Goal: Obtain resource: Download file/media

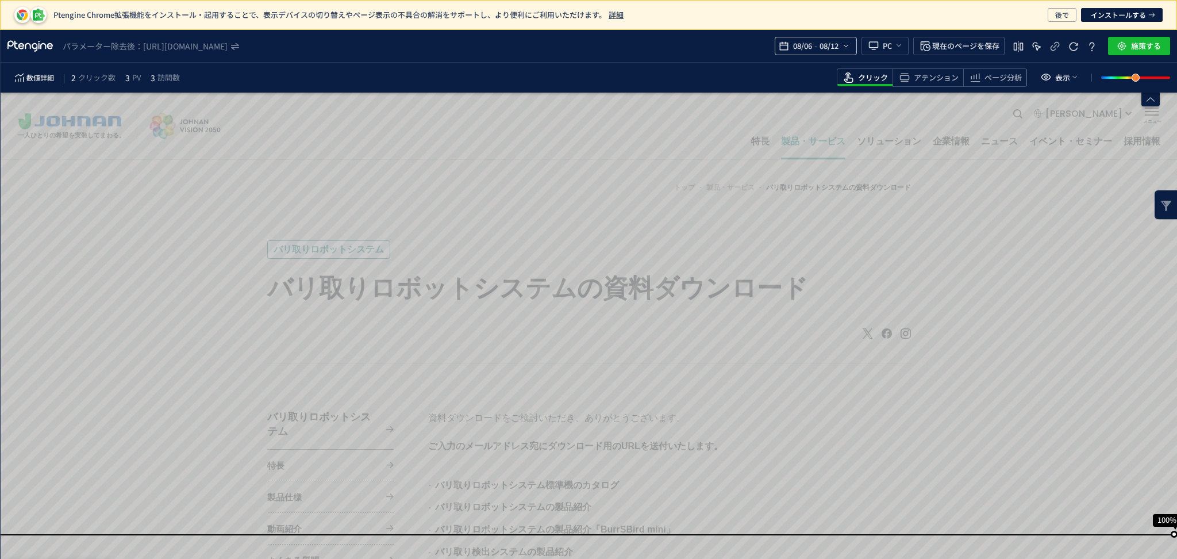
click at [850, 47] on div "08/06 - 08/12" at bounding box center [816, 46] width 82 height 18
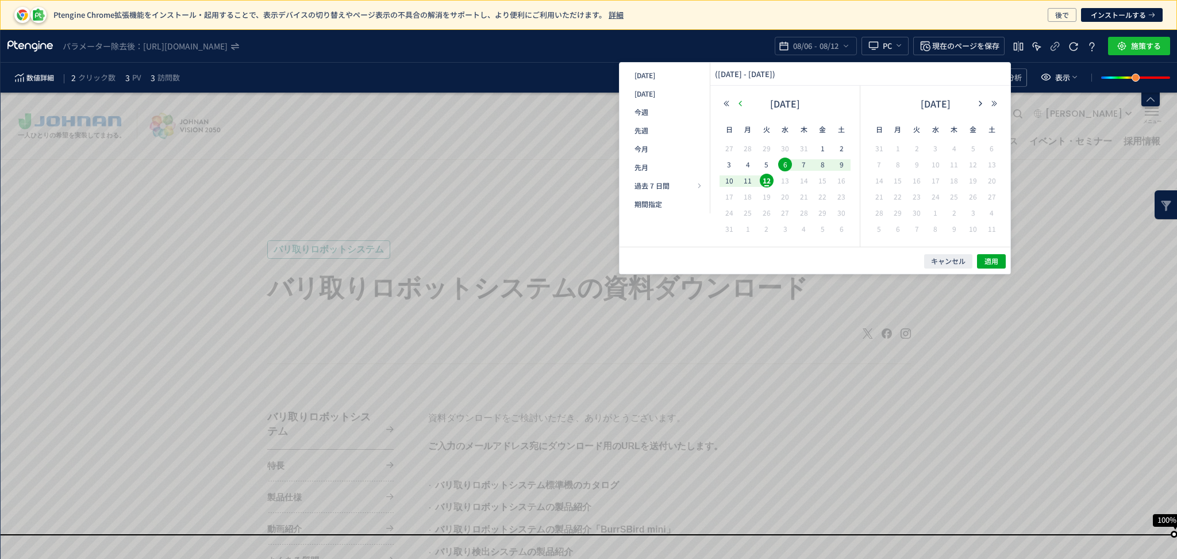
click at [742, 103] on icon "button" at bounding box center [740, 103] width 7 height 7
click at [729, 162] on span "1" at bounding box center [730, 165] width 14 height 14
click at [957, 210] on span "31" at bounding box center [954, 213] width 14 height 14
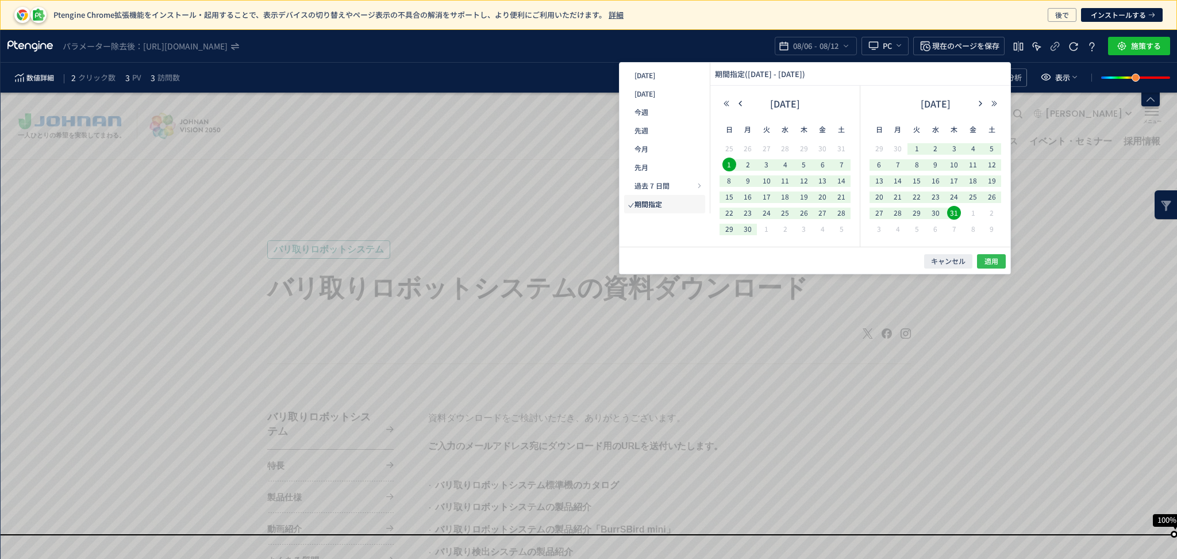
click at [999, 260] on button "適用" at bounding box center [991, 261] width 29 height 14
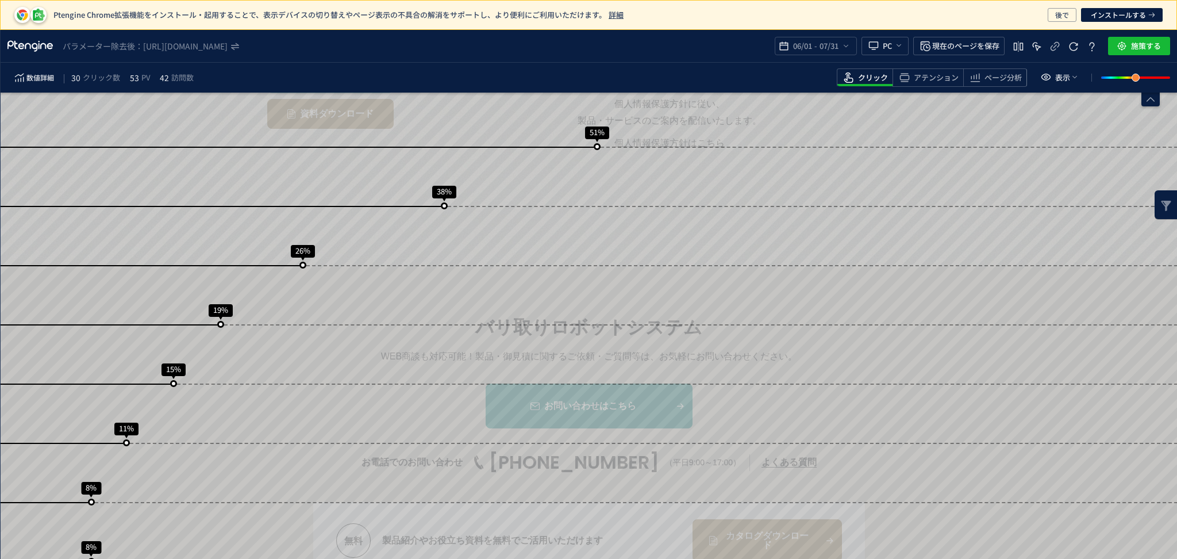
scroll to position [854, 0]
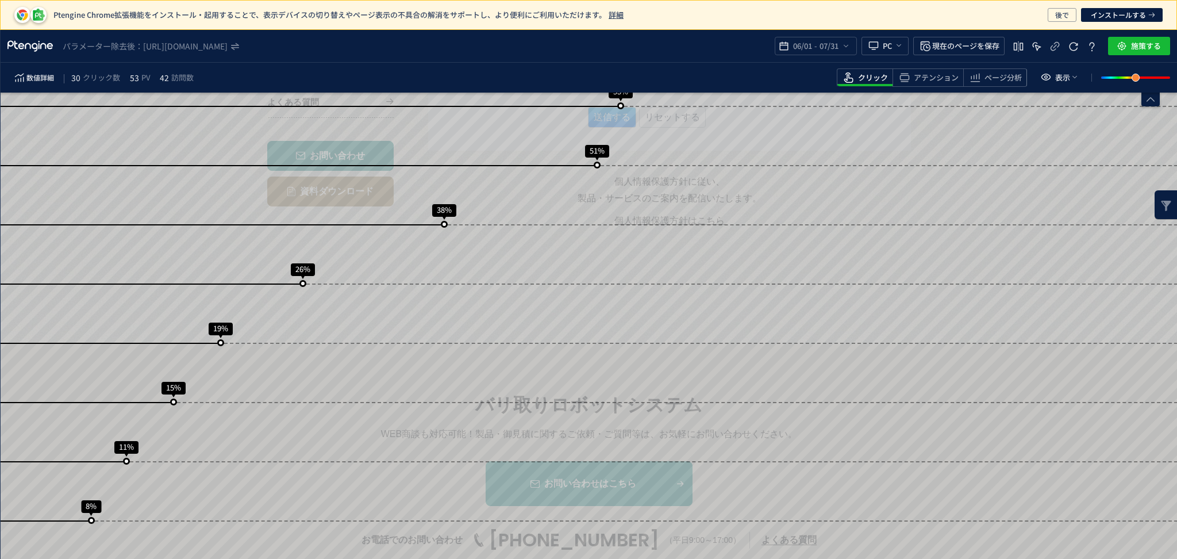
click at [1170, 551] on div "スクロール到達率 100% スクロール到達率 89% スクロール到達率 89% スクロール到達率 75% スクロール到達率 70% スクロール到達率 60% …" at bounding box center [589, 108] width 1177 height 1717
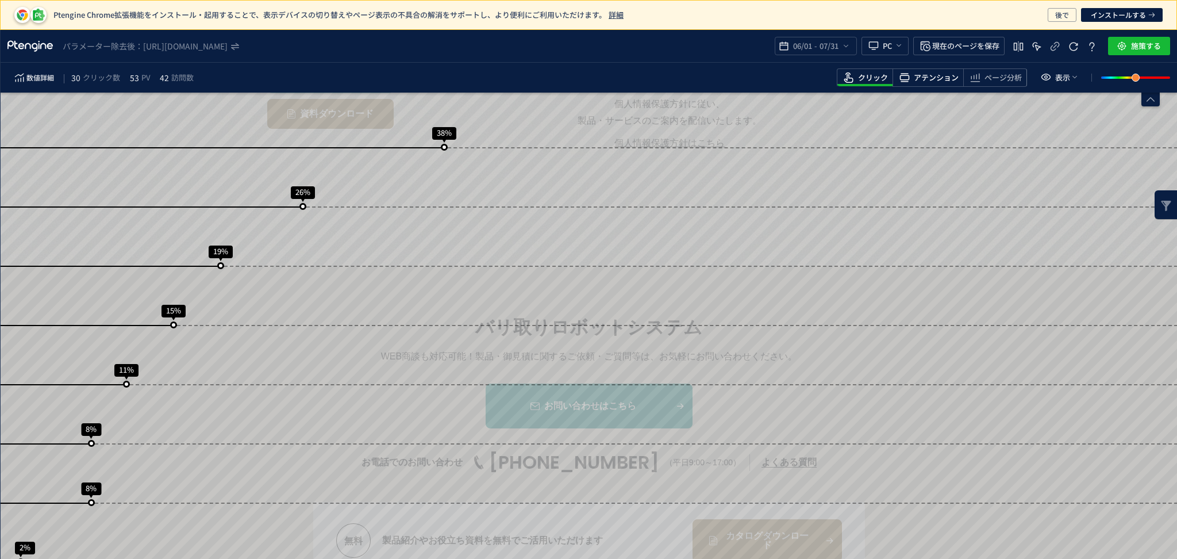
click at [928, 74] on span "アテンション" at bounding box center [936, 77] width 45 height 11
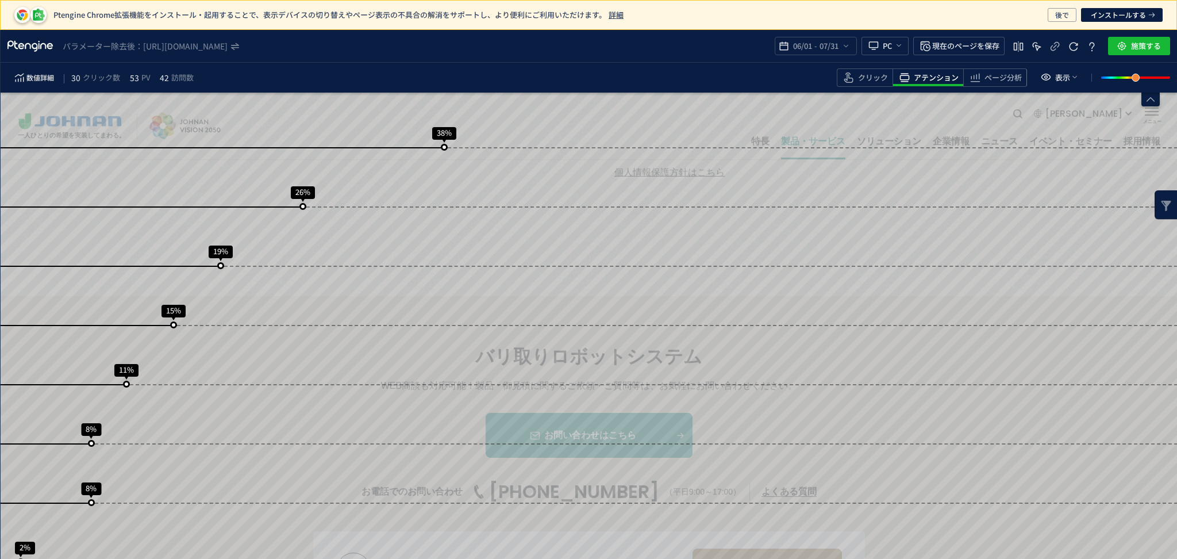
scroll to position [920, 0]
